Goal: Check status: Check status

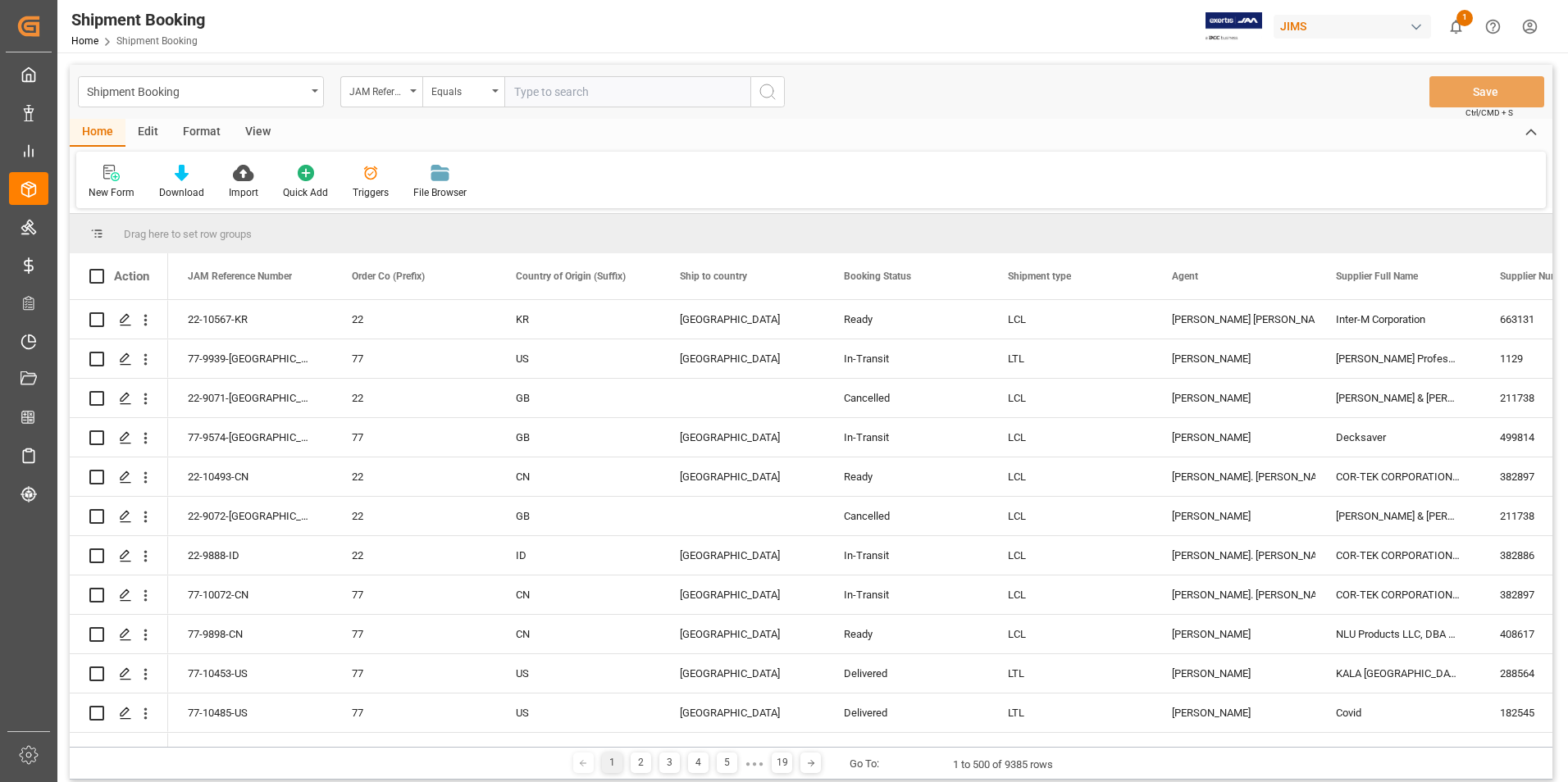
scroll to position [574, 0]
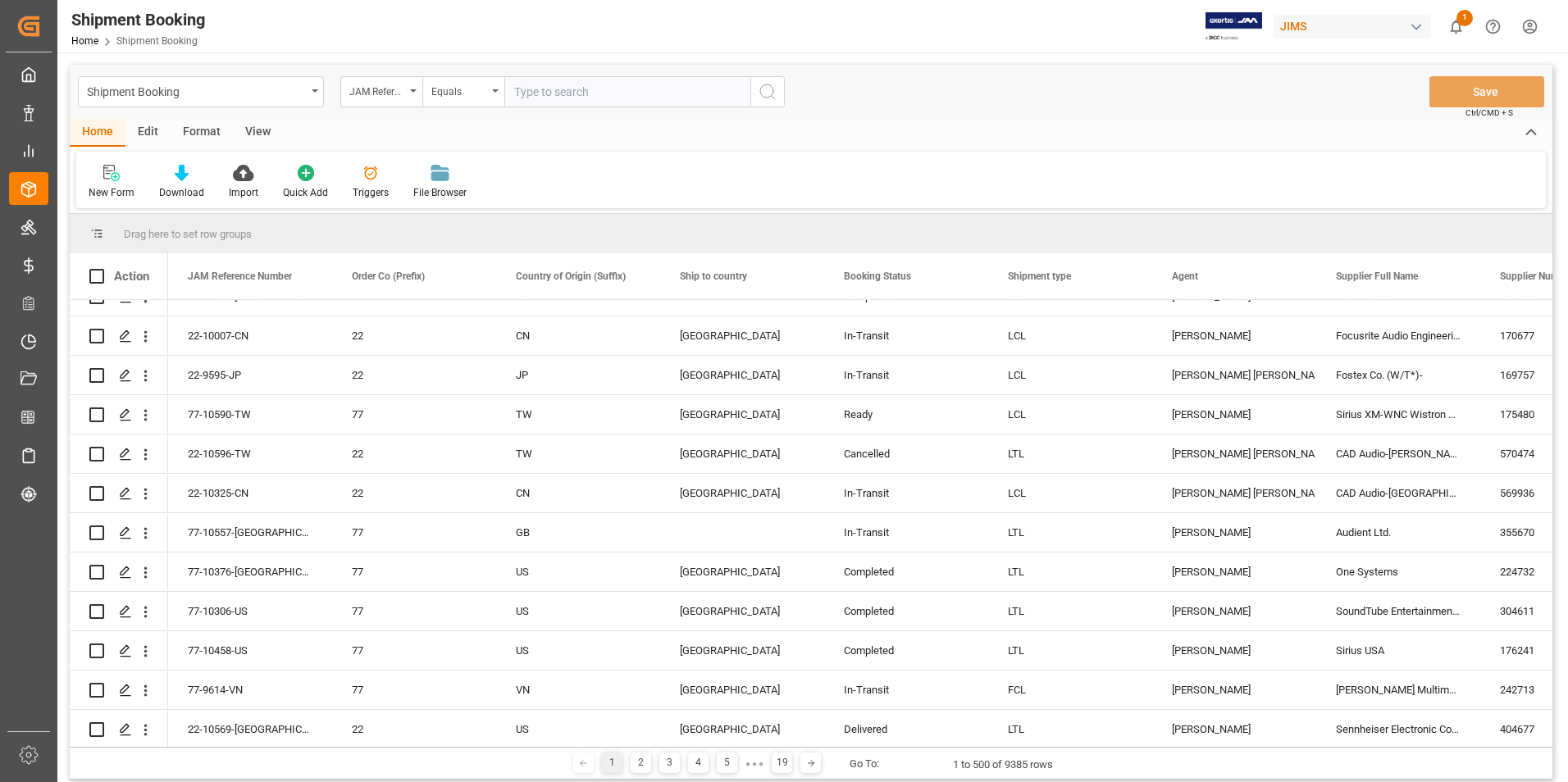
click at [559, 96] on input "text" at bounding box center [627, 92] width 246 height 31
type input "77-10511-[GEOGRAPHIC_DATA]"
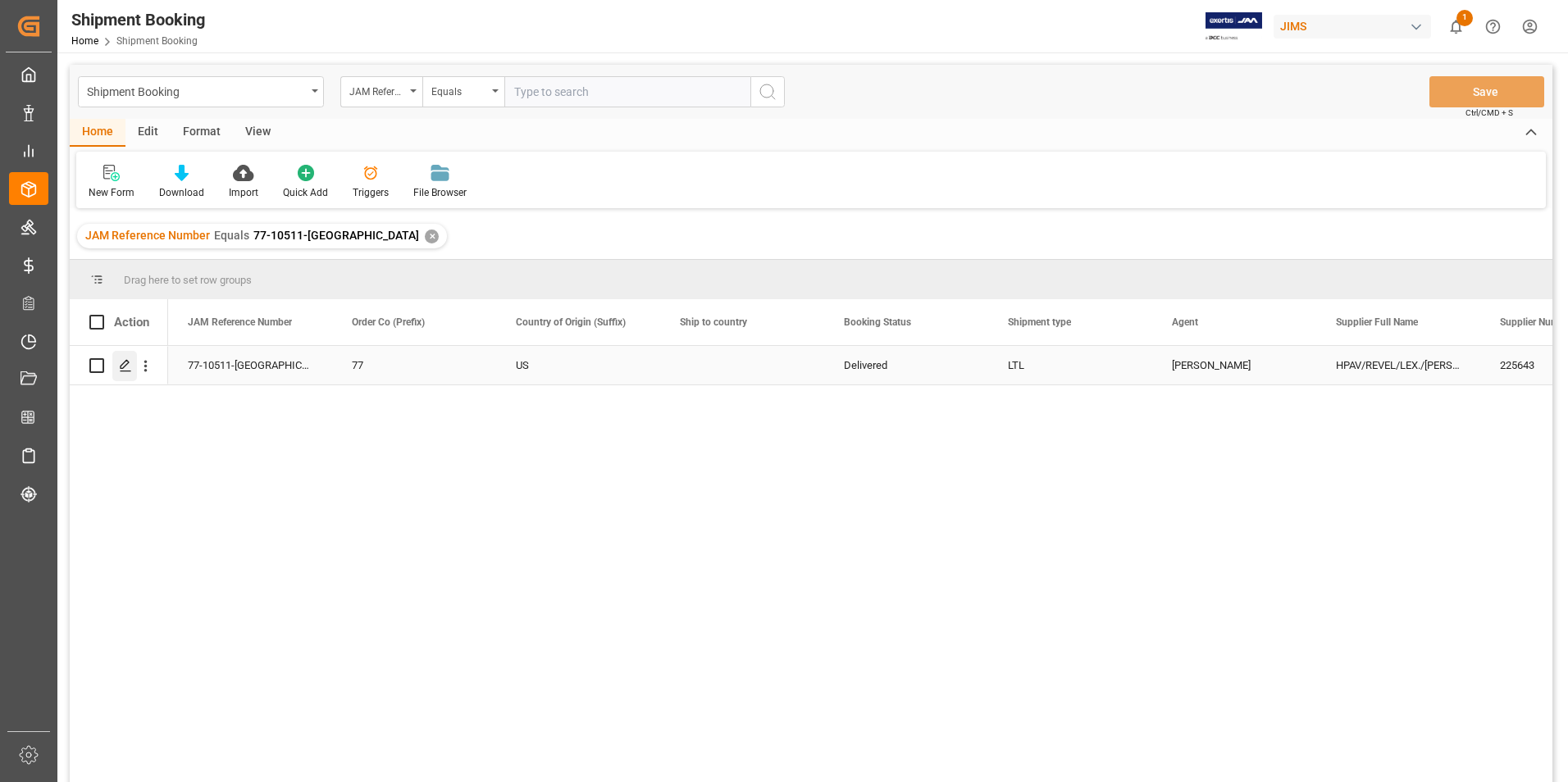
click at [119, 367] on icon "Press SPACE to select this row." at bounding box center [125, 365] width 13 height 13
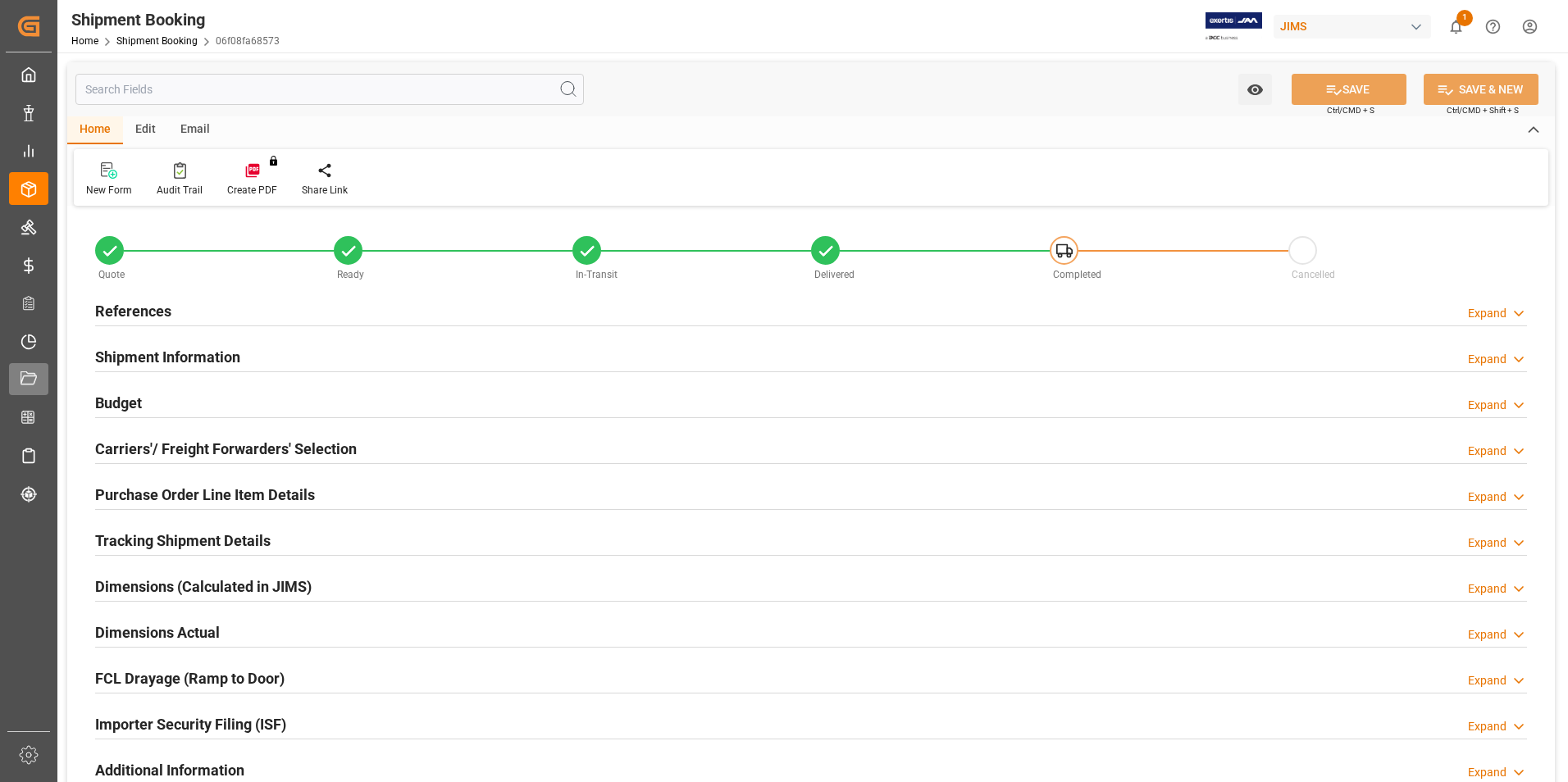
type input "25"
click at [171, 356] on h2 "Shipment Information" at bounding box center [167, 357] width 145 height 22
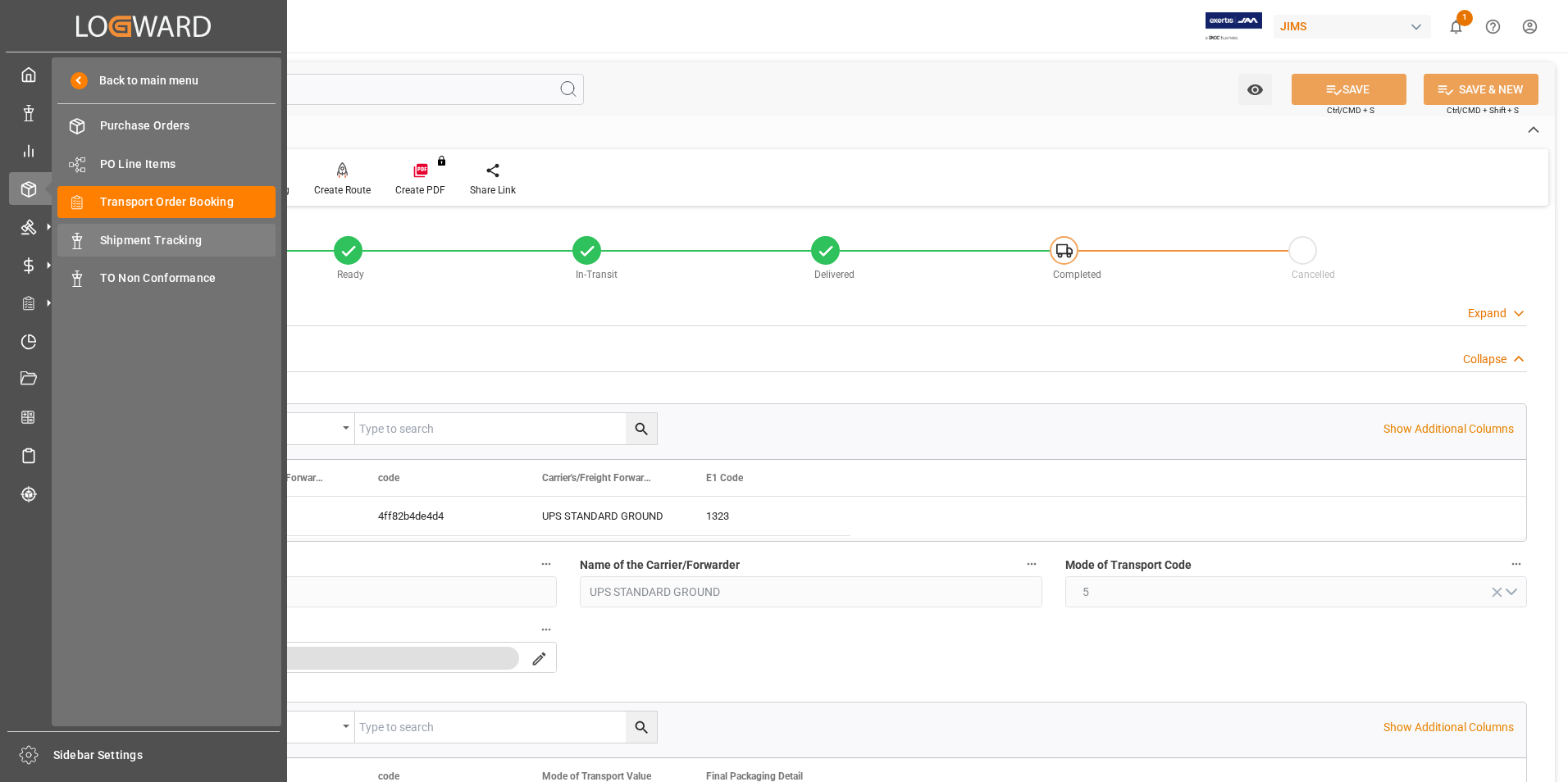
click at [184, 232] on span "Shipment Tracking" at bounding box center [188, 240] width 176 height 17
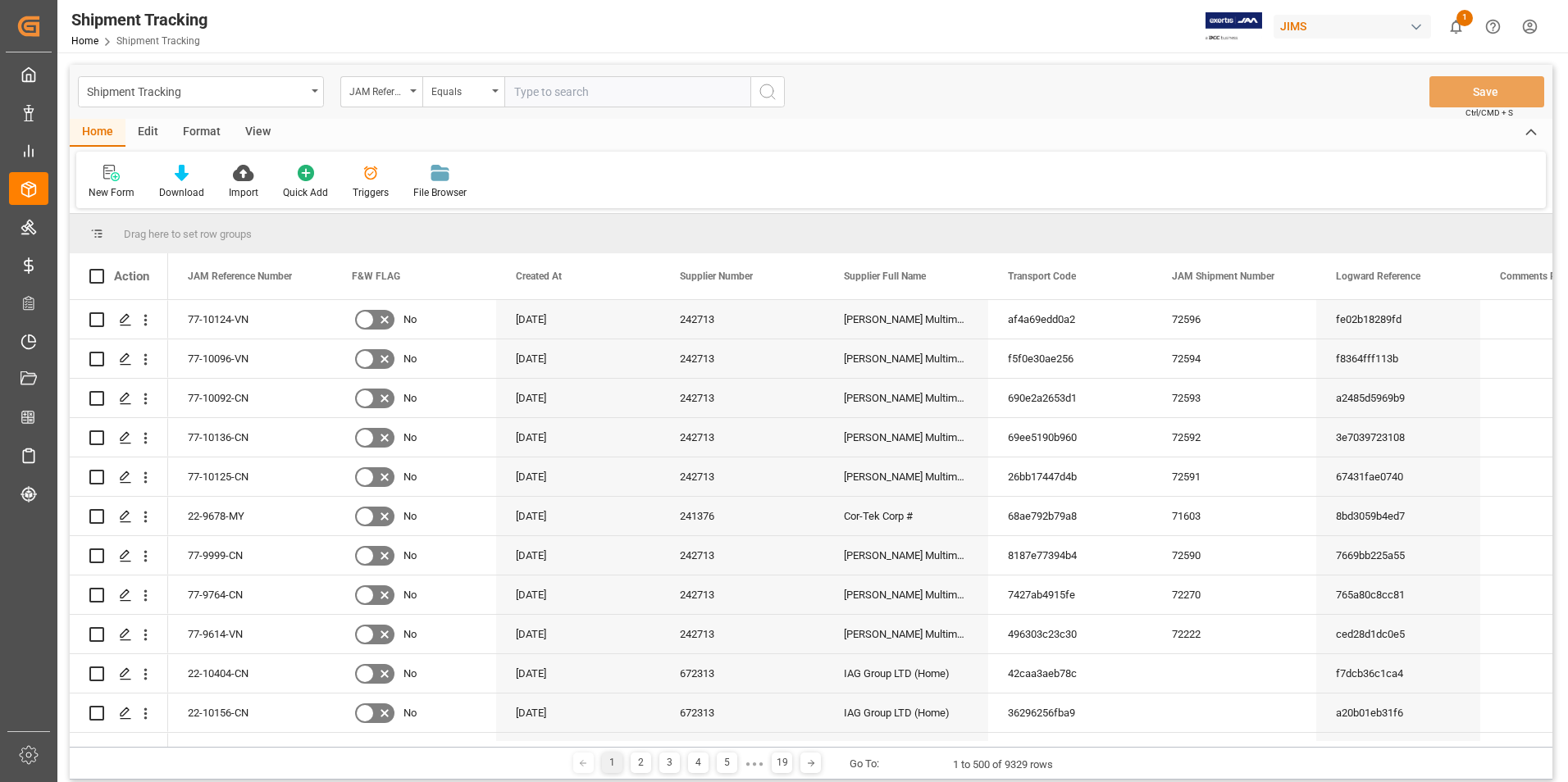
click at [576, 95] on input "text" at bounding box center [627, 92] width 246 height 31
type input "77-10511-[GEOGRAPHIC_DATA]"
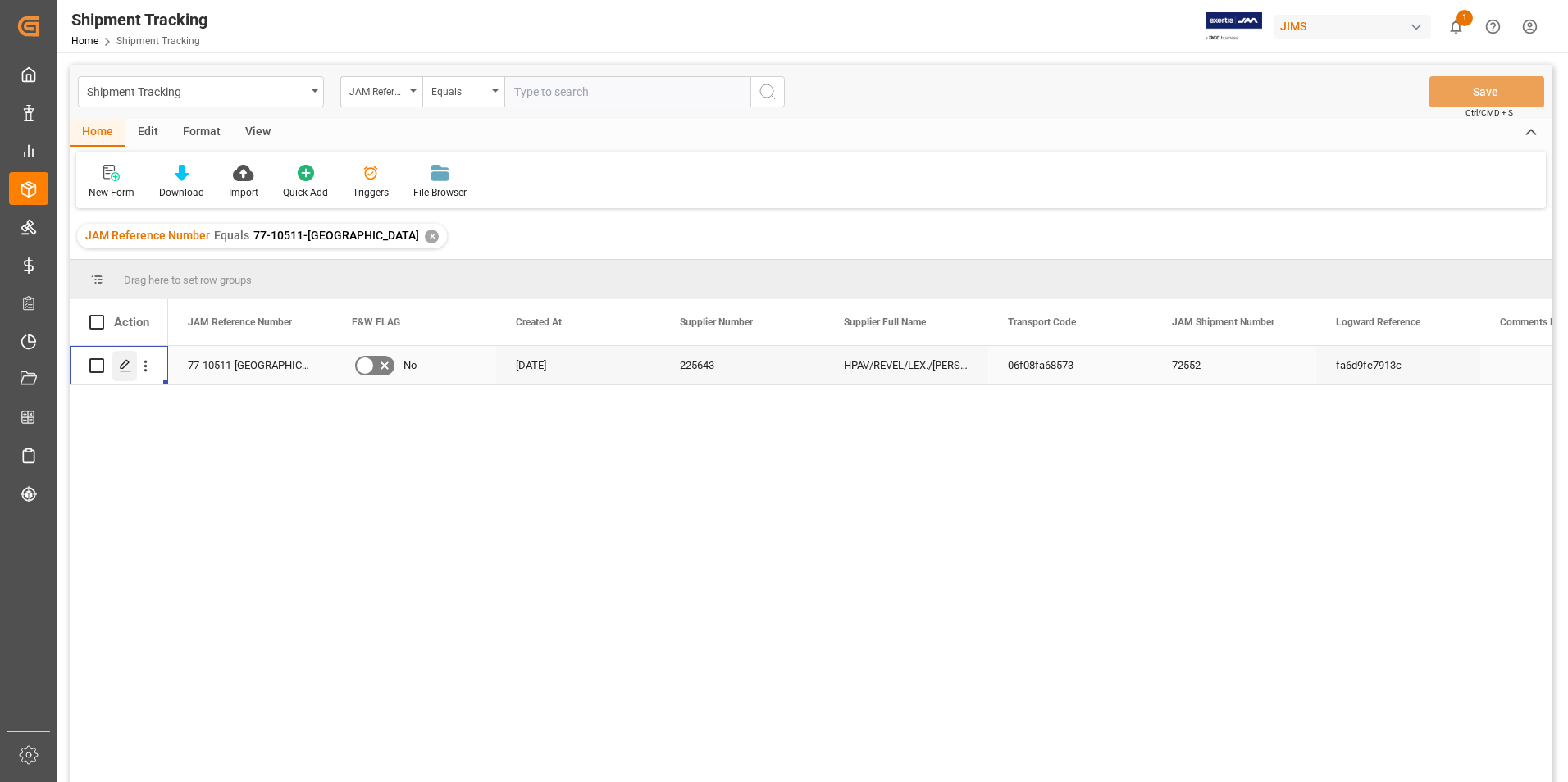
click at [119, 360] on icon "Press SPACE to select this row." at bounding box center [125, 365] width 13 height 13
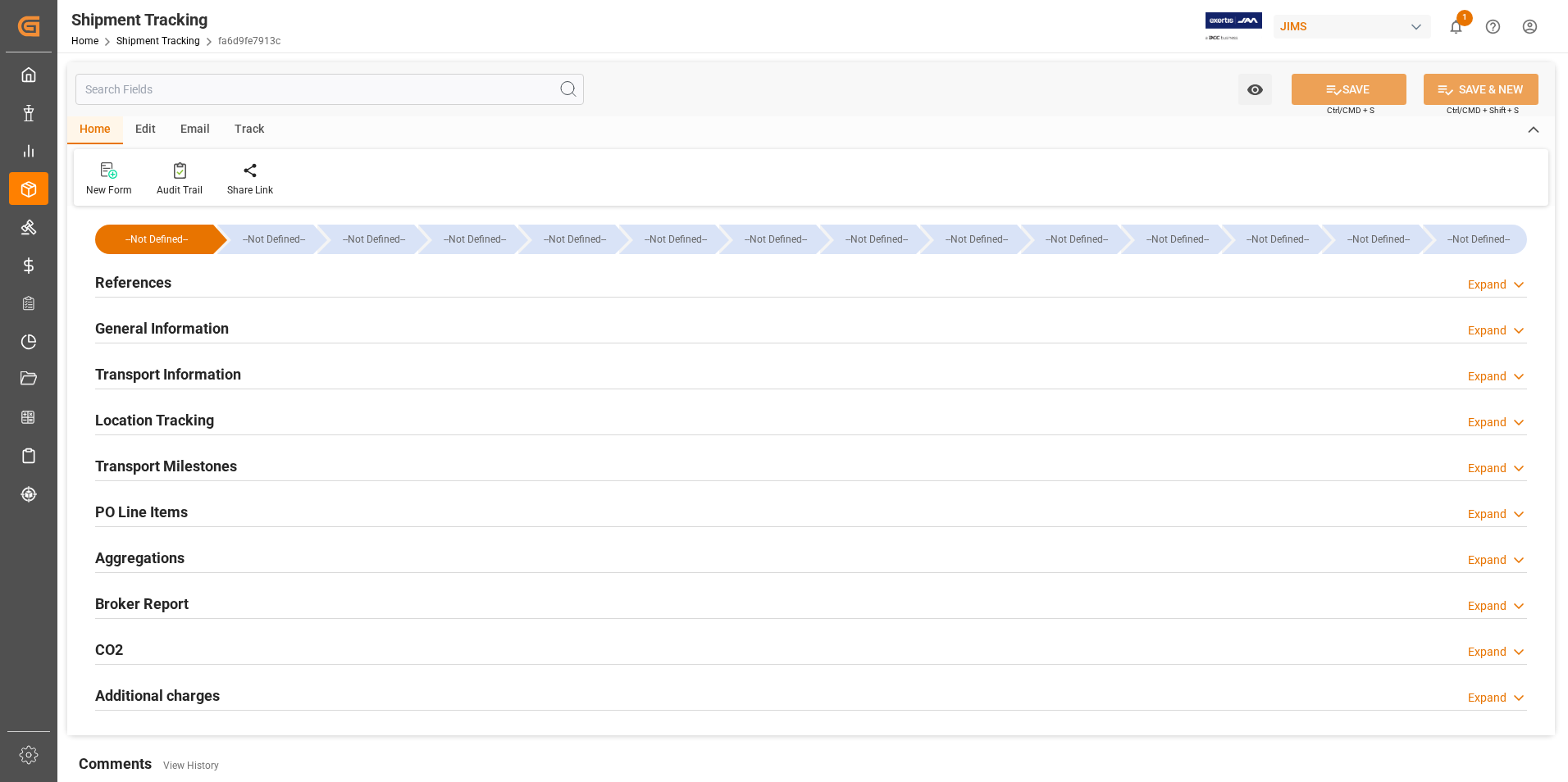
type input "[DATE]"
click at [143, 280] on h2 "References" at bounding box center [134, 282] width 77 height 22
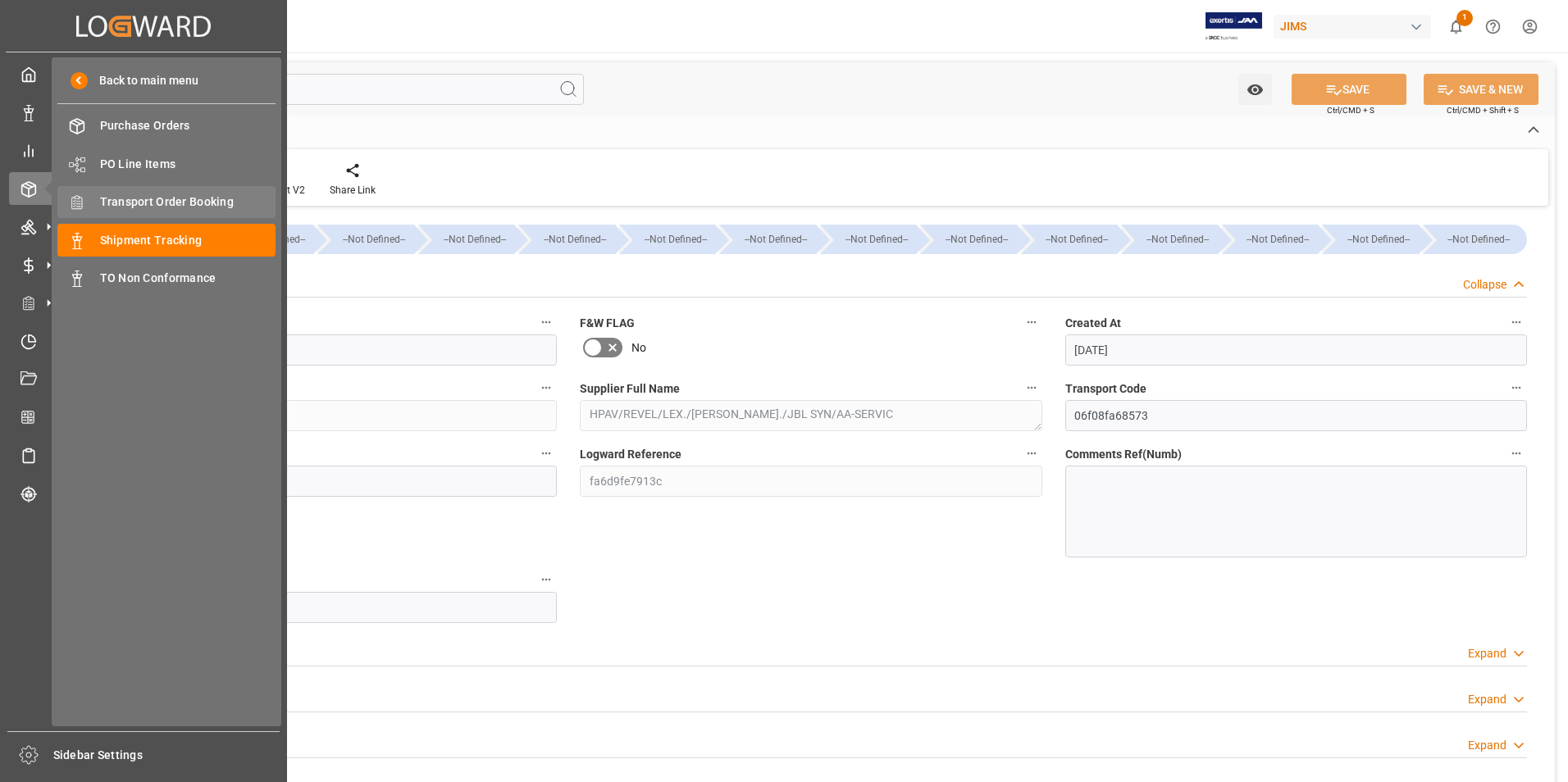
click at [206, 202] on span "Transport Order Booking" at bounding box center [188, 201] width 176 height 17
